Goal: Task Accomplishment & Management: Use online tool/utility

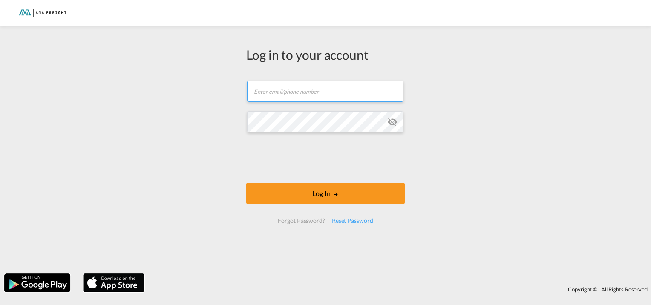
click at [312, 89] on input "text" at bounding box center [325, 91] width 156 height 21
type input "[PERSON_NAME][EMAIL_ADDRESS][DOMAIN_NAME]"
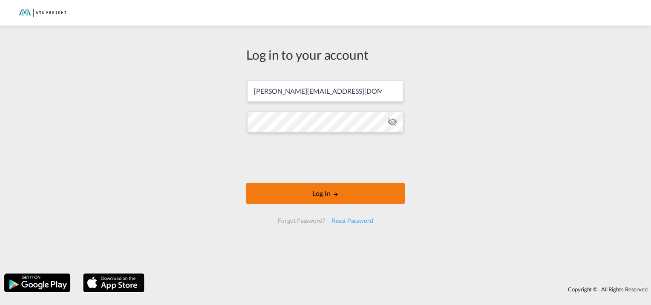
click at [327, 190] on button "Log In" at bounding box center [325, 193] width 159 height 21
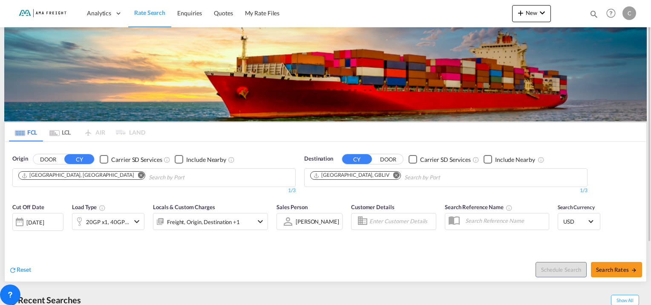
click at [138, 174] on md-icon "Remove" at bounding box center [141, 175] width 6 height 6
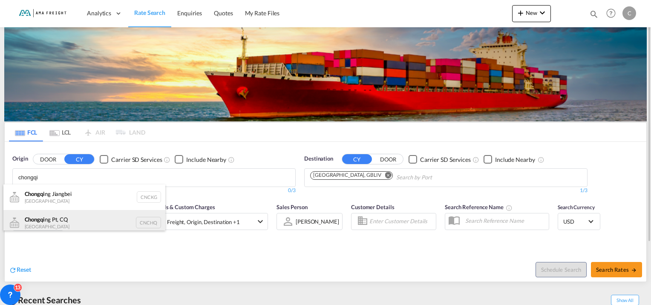
type input "chongqi"
click at [45, 216] on div "[PERSON_NAME] Pt, CQ China CNCHQ" at bounding box center [84, 223] width 162 height 26
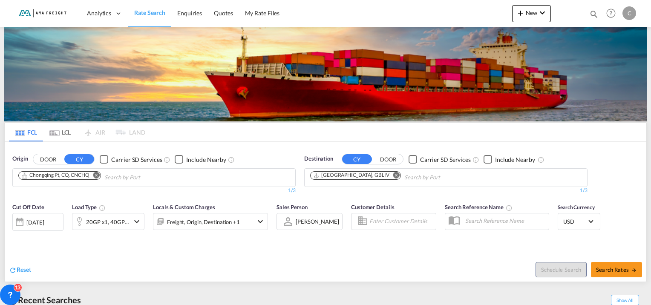
click at [393, 176] on md-icon "Remove" at bounding box center [396, 175] width 6 height 6
type input "tanger"
click at [329, 194] on div "Tanger Med [GEOGRAPHIC_DATA] MAPTM" at bounding box center [376, 198] width 162 height 26
click at [603, 267] on span "Search Rates" at bounding box center [616, 269] width 41 height 7
type input "CNCHQ to MAPTM / [DATE]"
